Goal: Use online tool/utility: Use online tool/utility

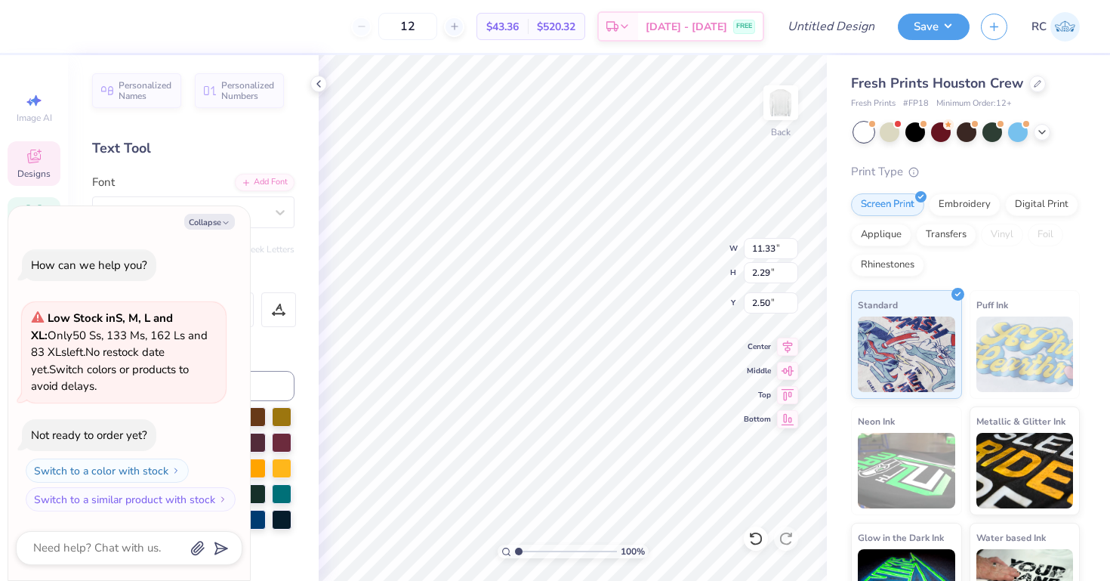
type textarea "x"
type textarea "A Zeta"
type textarea "x"
type textarea "Al Zeta"
type textarea "x"
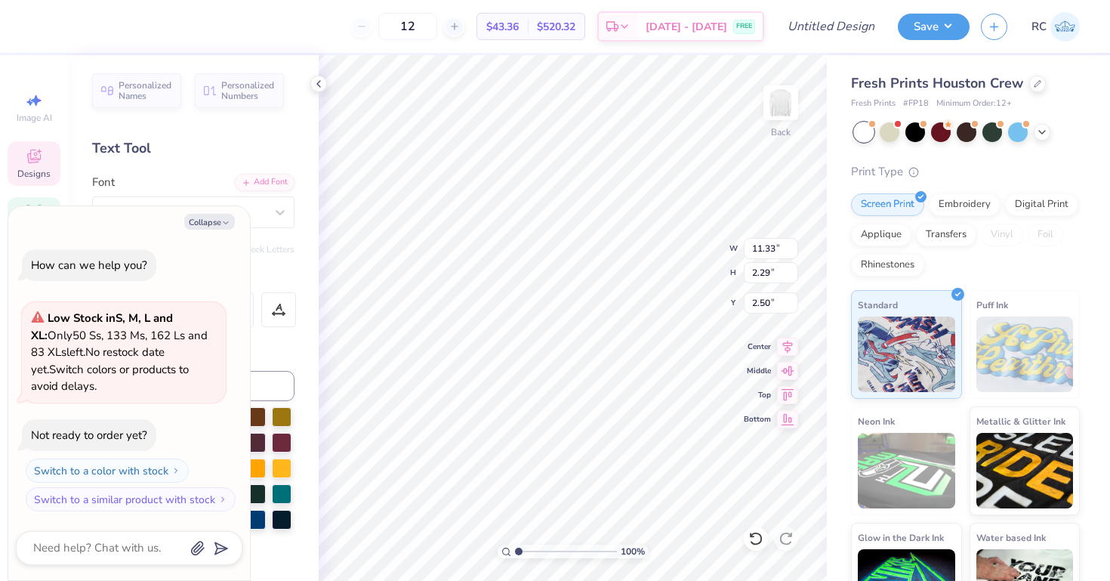
type textarea "[PERSON_NAME]"
type textarea "x"
type textarea "Alph Zeta"
type textarea "x"
type textarea "Alpha Zeta"
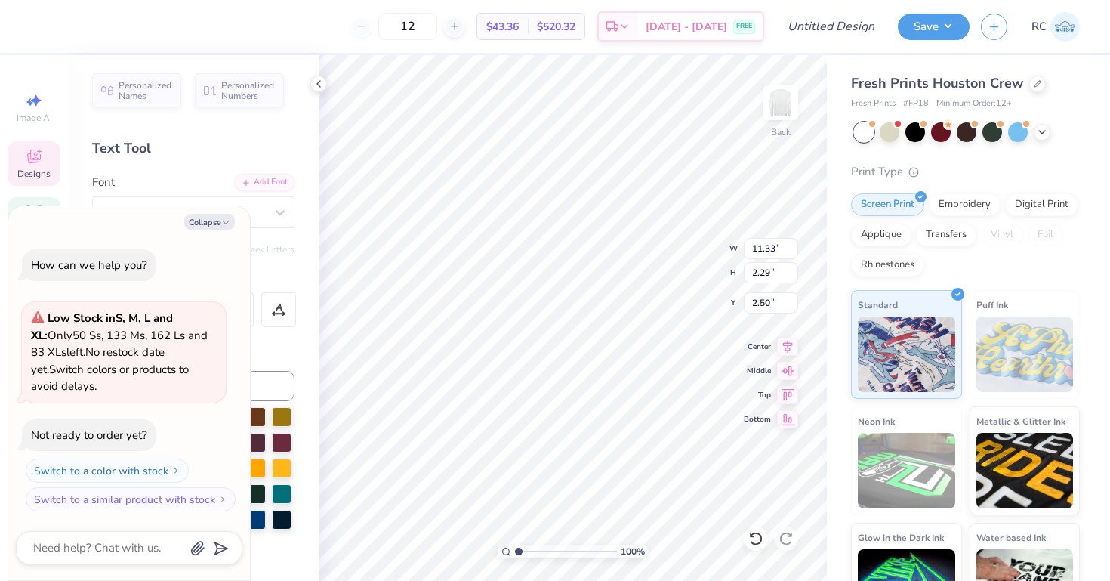
type textarea "x"
type textarea "Alpha Zeta"
type textarea "x"
type textarea "Alpha X Zeta"
type textarea "x"
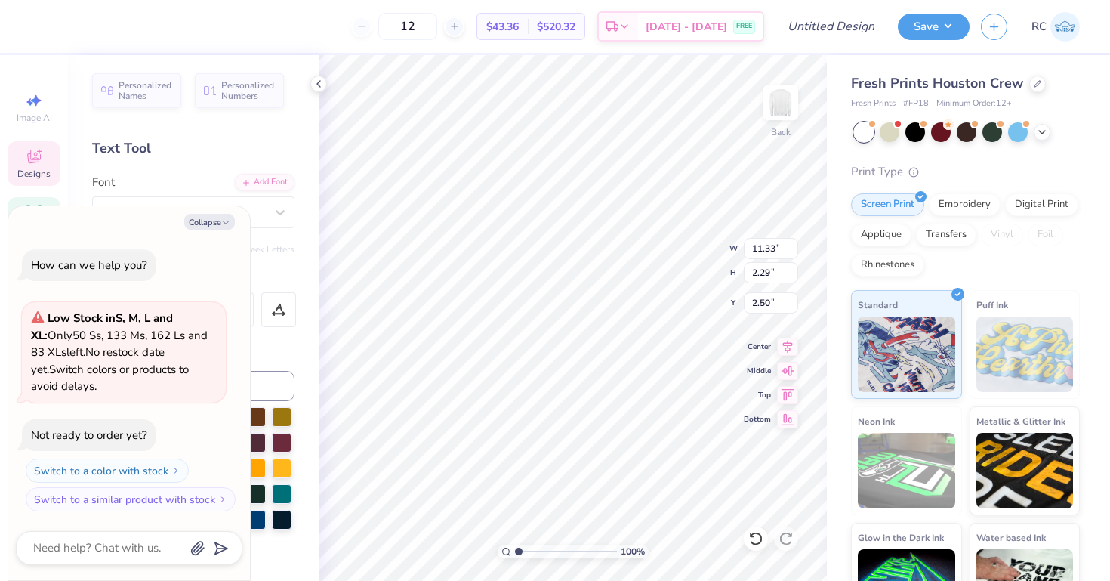
type textarea "Alpha Xi Zeta"
type textarea "x"
type textarea "Alpha Xi Zeta"
type textarea "x"
type textarea "Alpha Xi D Zeta"
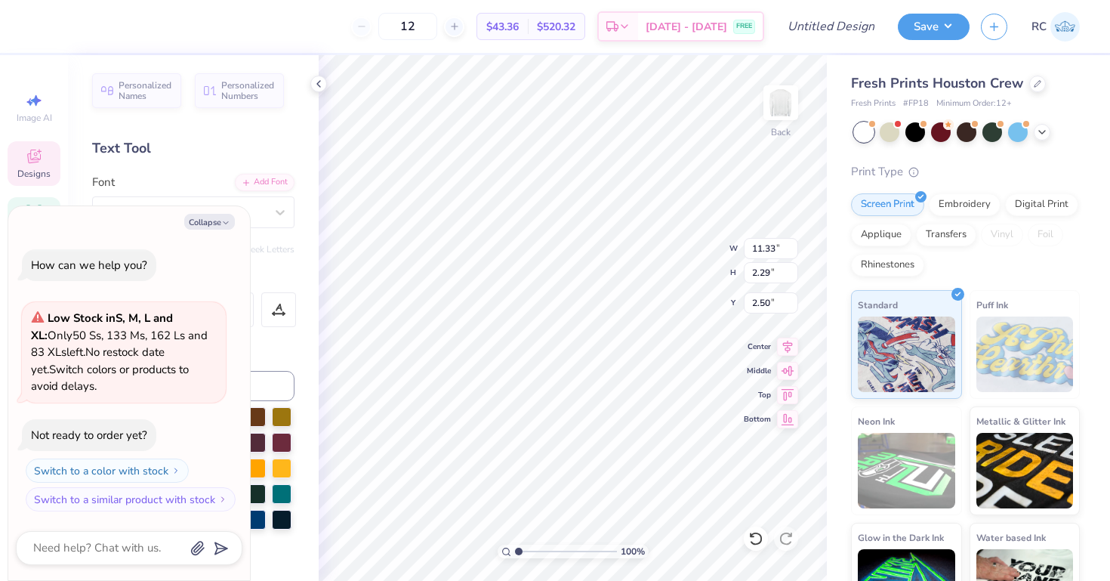
type textarea "x"
type textarea "Alpha Xi De Zeta"
type textarea "x"
type textarea "Alpha Xi Del Zeta"
type textarea "x"
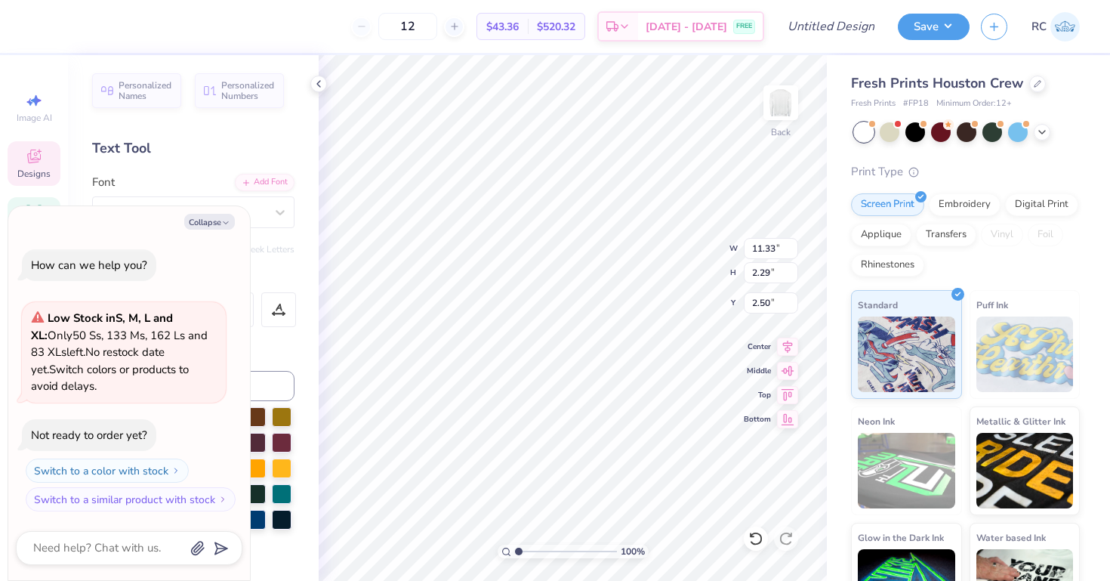
type textarea "Alpha Xi Delt Zeta"
type textarea "x"
type textarea "Alpha Xi Delta Zeta"
type textarea "x"
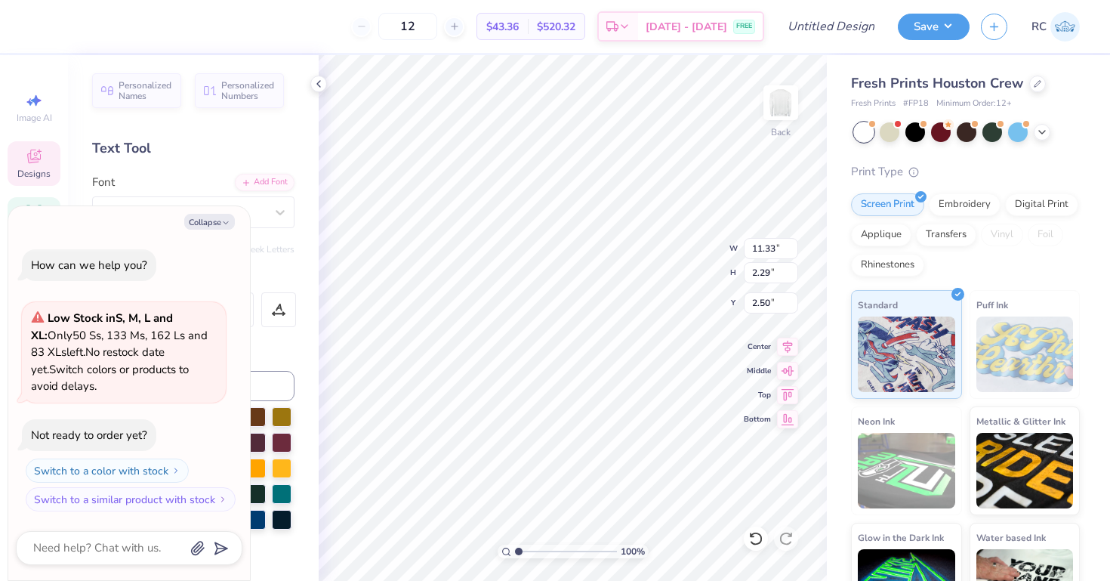
type textarea "Alpha Xi Delta"
click at [691, 255] on div "100 % Back W 11.33 11.33 " H 2.29 2.29 " Y 2.50 2.50 " Center Middle Top Bottom" at bounding box center [573, 318] width 508 height 526
type textarea "x"
type input "10.55"
type input "1.86"
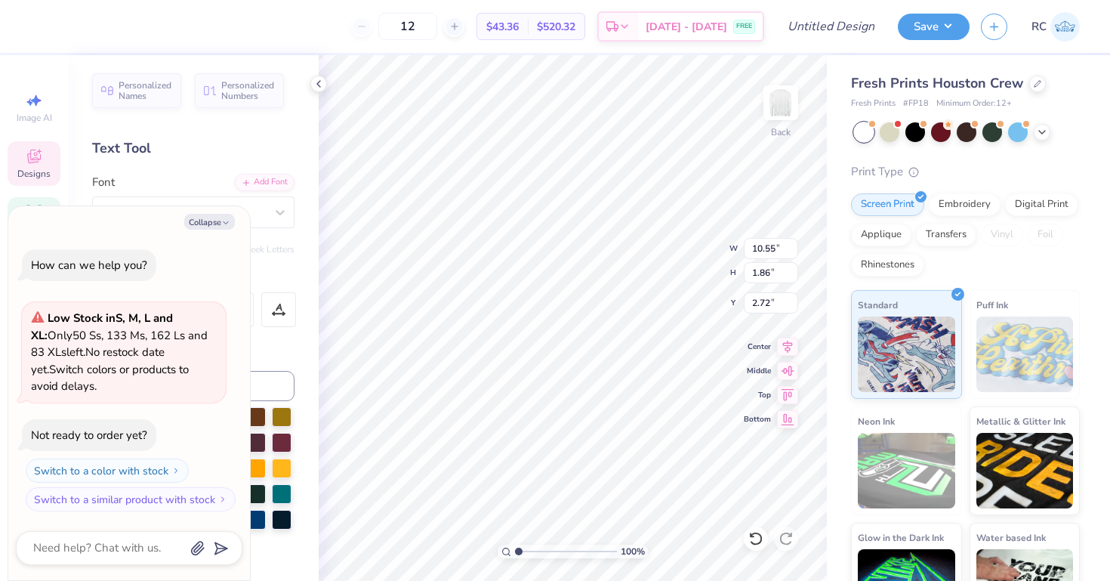
type textarea "x"
type input "2.73"
type textarea "x"
type textarea "U"
type textarea "x"
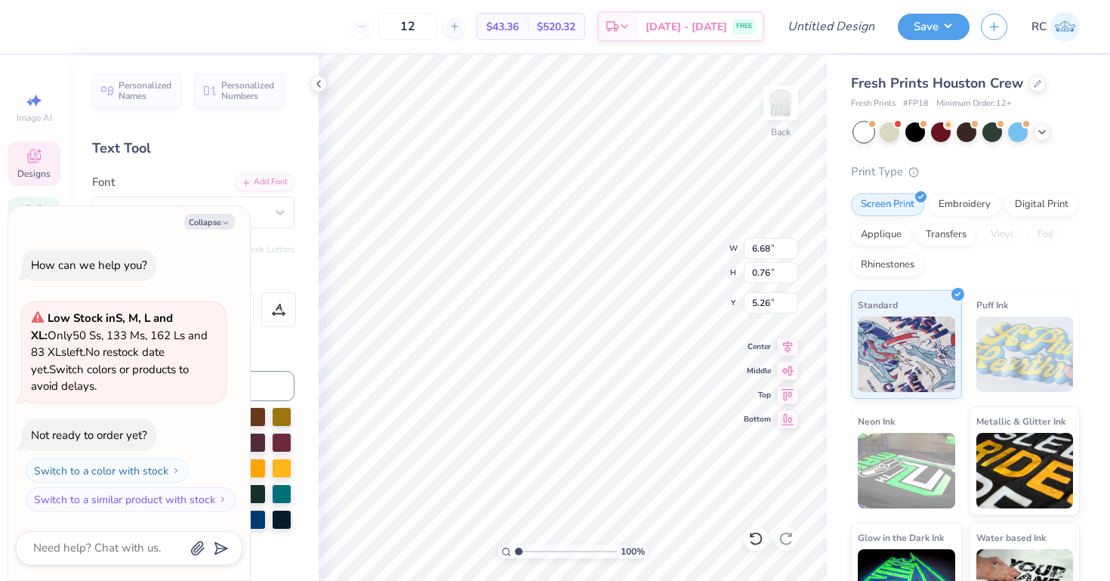
type textarea "x"
type textarea "T"
type textarea "x"
type textarea "Th"
type textarea "x"
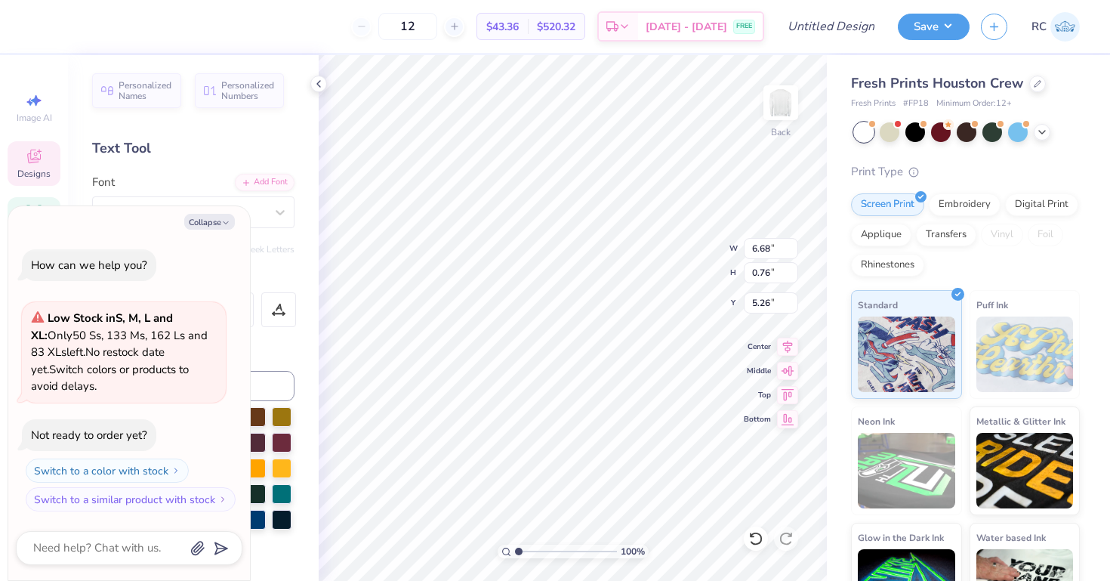
type textarea "Thet"
type textarea "x"
type textarea "Theta"
type textarea "x"
type textarea "Theta"
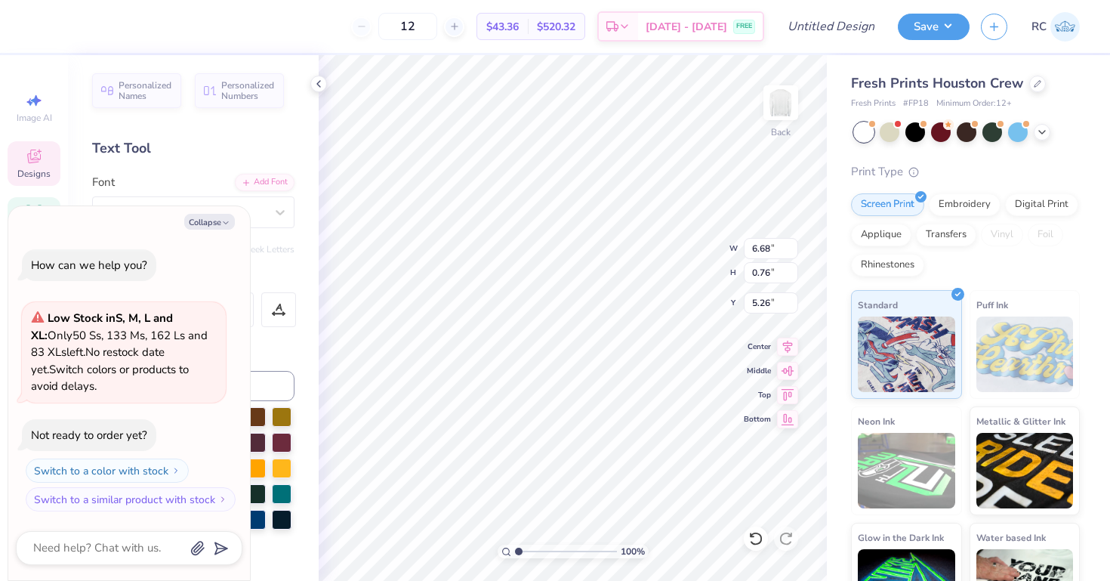
scroll to position [0, 0]
type textarea "x"
type textarea "Theta gam"
type textarea "x"
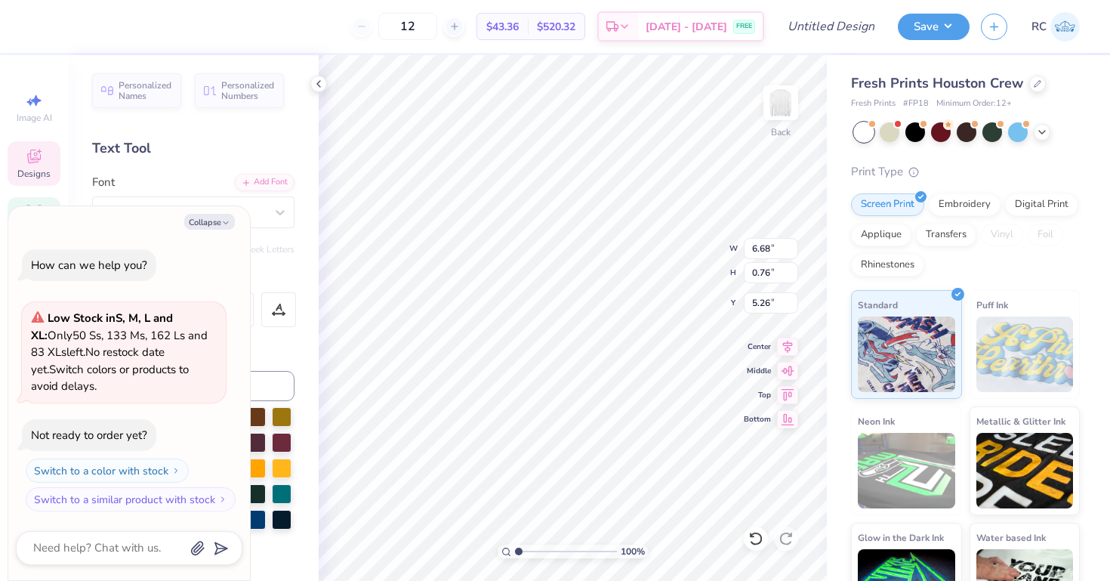
type textarea "Theta gamma"
type textarea "x"
type input "5.23"
type input "0.91"
type input "5.24"
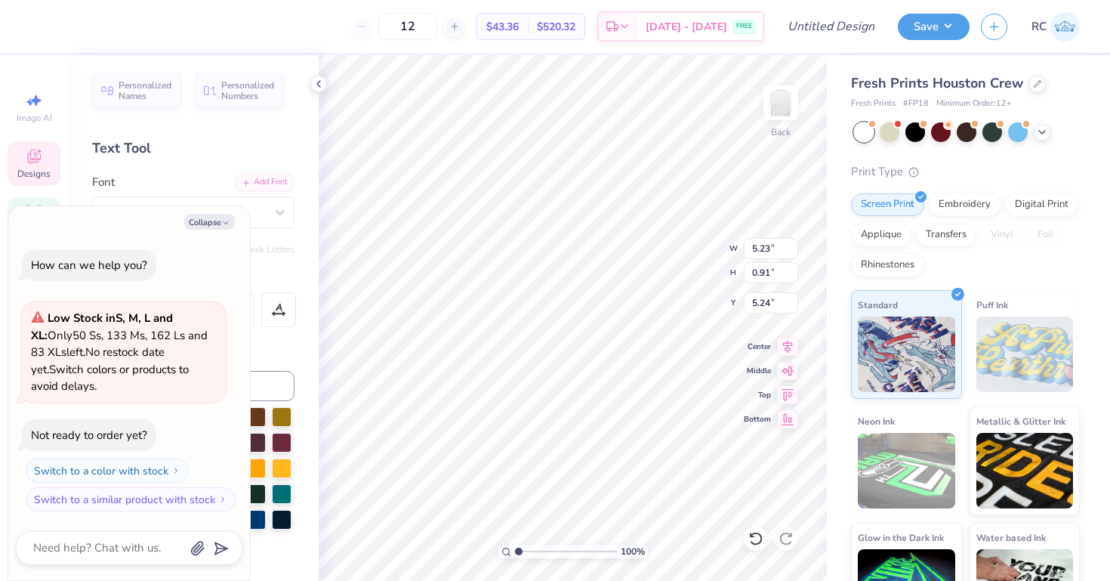
type textarea "x"
type input "4.96"
type textarea "x"
type input "5.45"
type textarea "x"
